Goal: Task Accomplishment & Management: Manage account settings

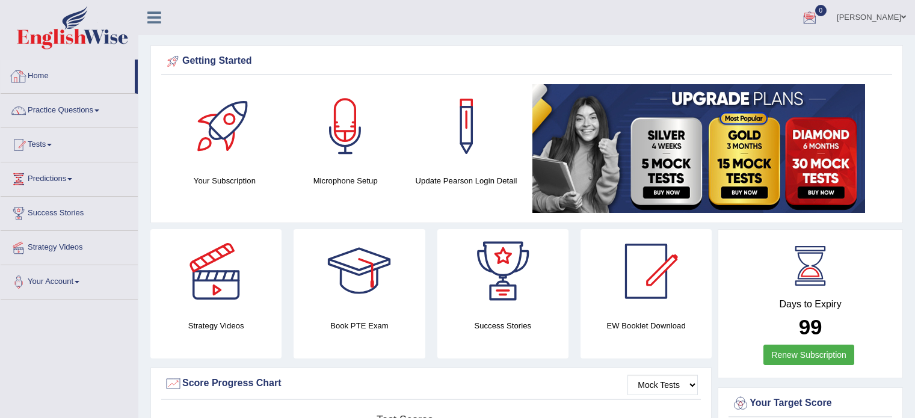
click at [67, 76] on link "Home" at bounding box center [68, 75] width 134 height 30
